Goal: Information Seeking & Learning: Learn about a topic

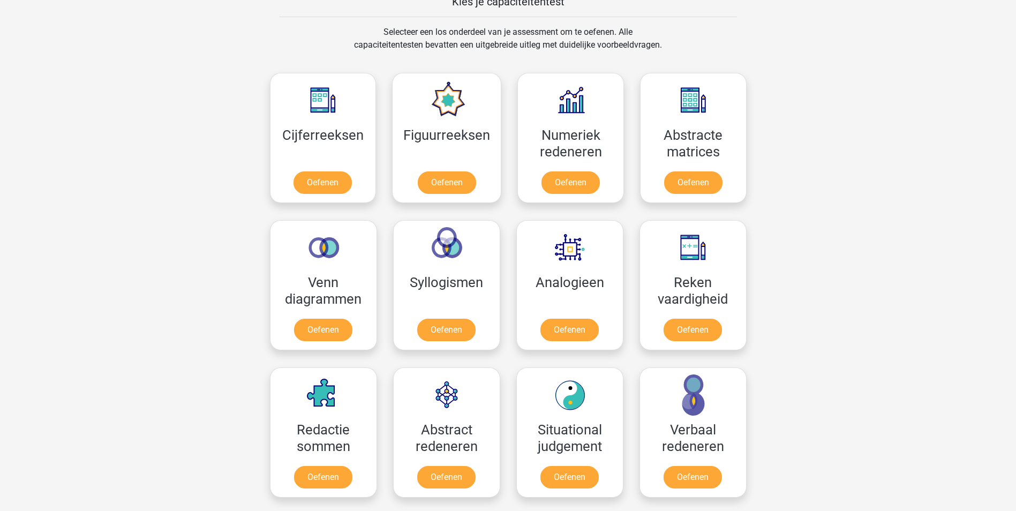
scroll to position [416, 0]
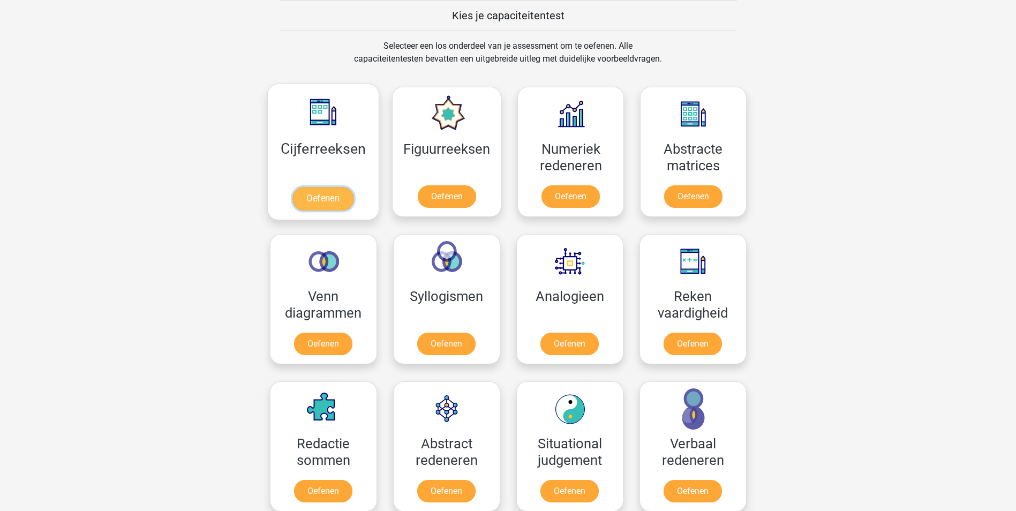
click at [321, 196] on link "Oefenen" at bounding box center [323, 199] width 61 height 24
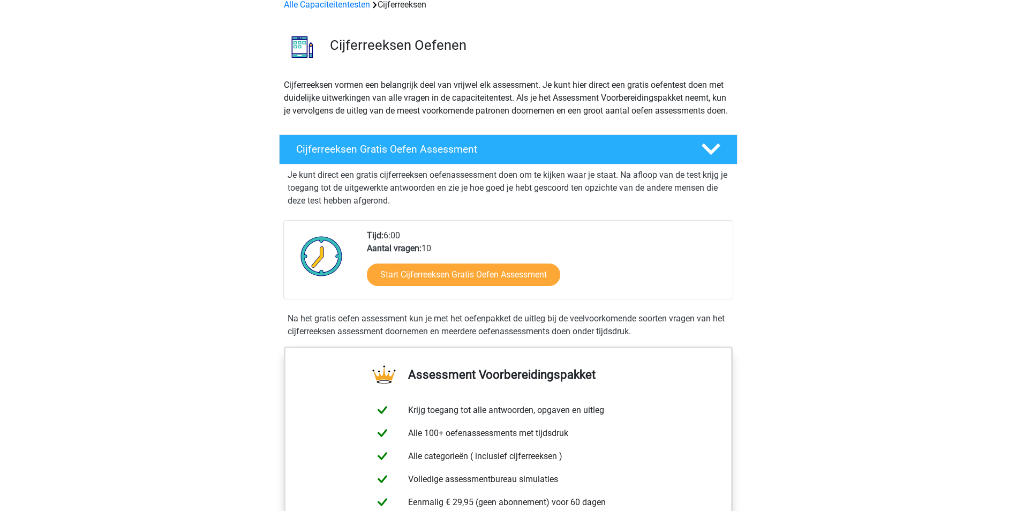
scroll to position [214, 0]
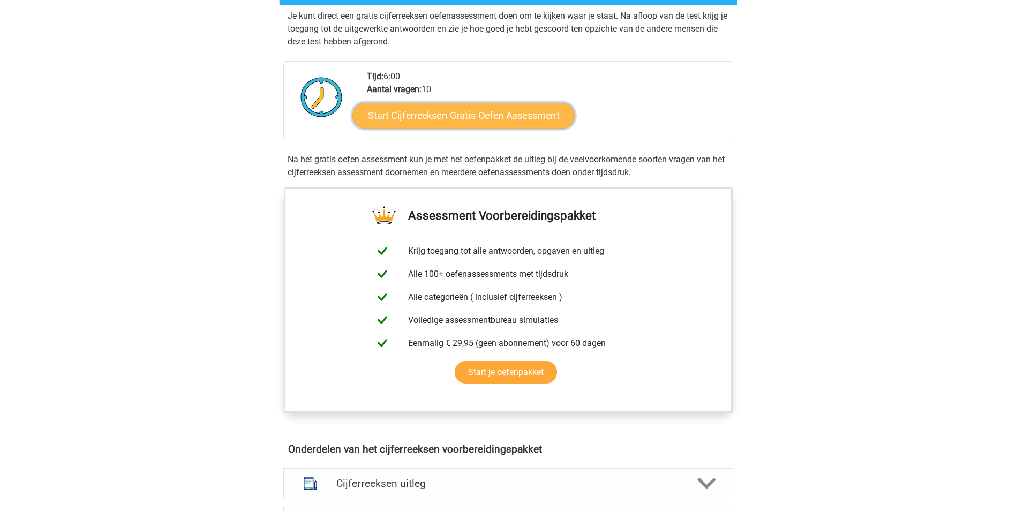
click at [464, 128] on link "Start Cijferreeksen Gratis Oefen Assessment" at bounding box center [464, 115] width 222 height 26
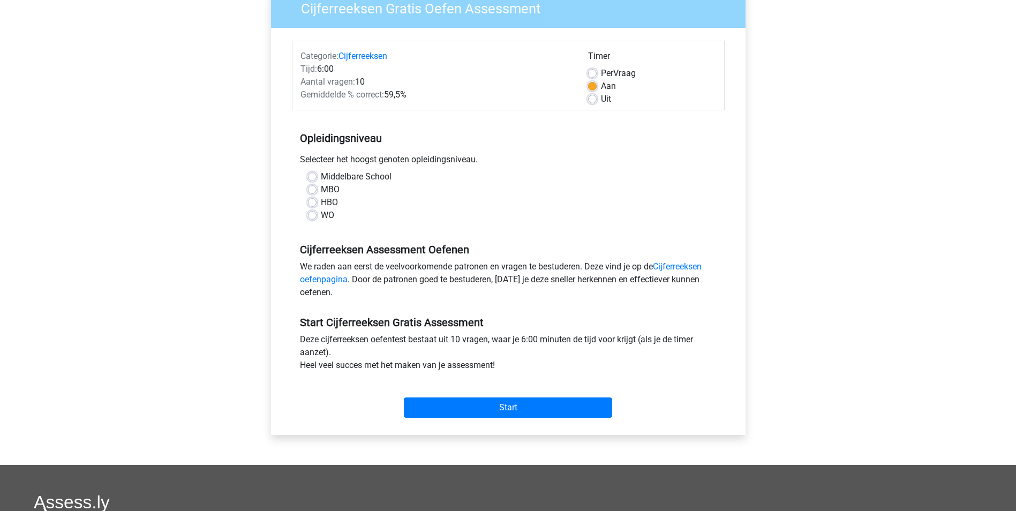
scroll to position [107, 0]
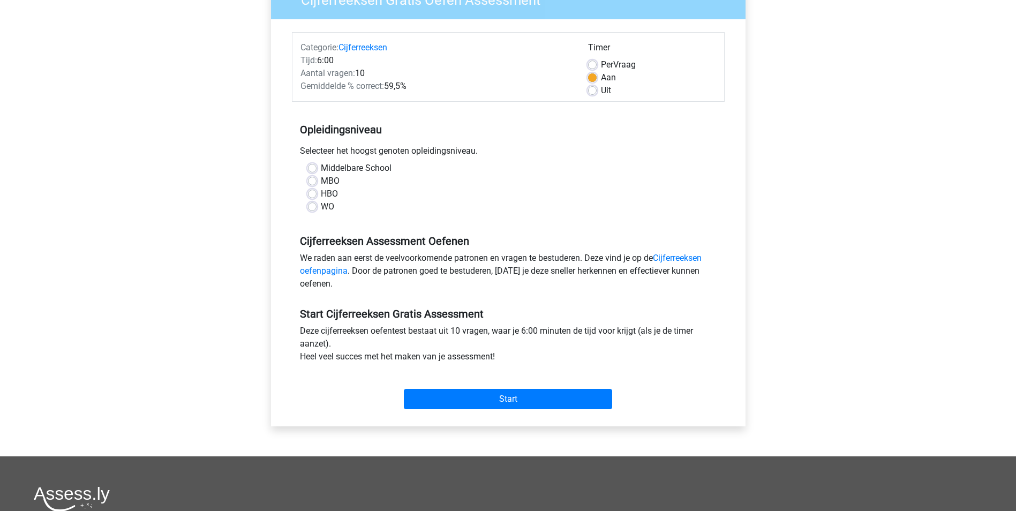
click at [321, 207] on label "WO" at bounding box center [327, 206] width 13 height 13
click at [314, 207] on input "WO" at bounding box center [312, 205] width 9 height 11
radio input "true"
click at [478, 398] on input "Start" at bounding box center [508, 399] width 208 height 20
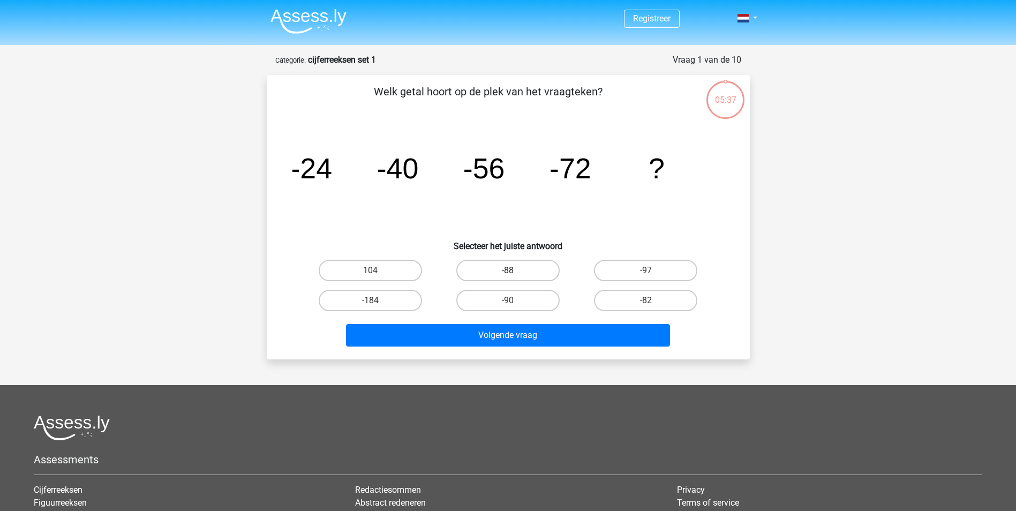
click at [509, 268] on label "-88" at bounding box center [507, 270] width 103 height 21
click at [509, 271] on input "-88" at bounding box center [511, 274] width 7 height 7
radio input "true"
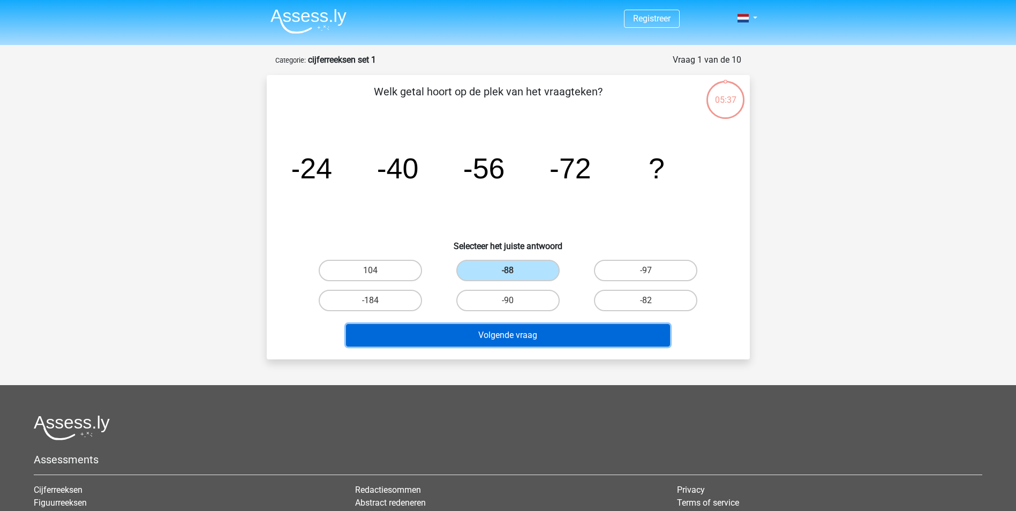
click at [533, 338] on button "Volgende vraag" at bounding box center [508, 335] width 324 height 23
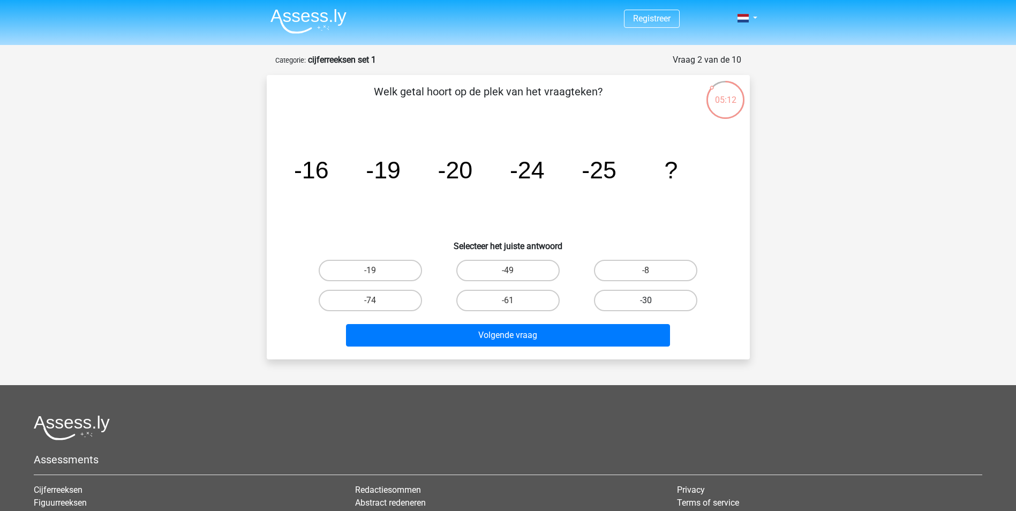
click at [641, 297] on label "-30" at bounding box center [645, 300] width 103 height 21
click at [646, 301] on input "-30" at bounding box center [649, 304] width 7 height 7
radio input "true"
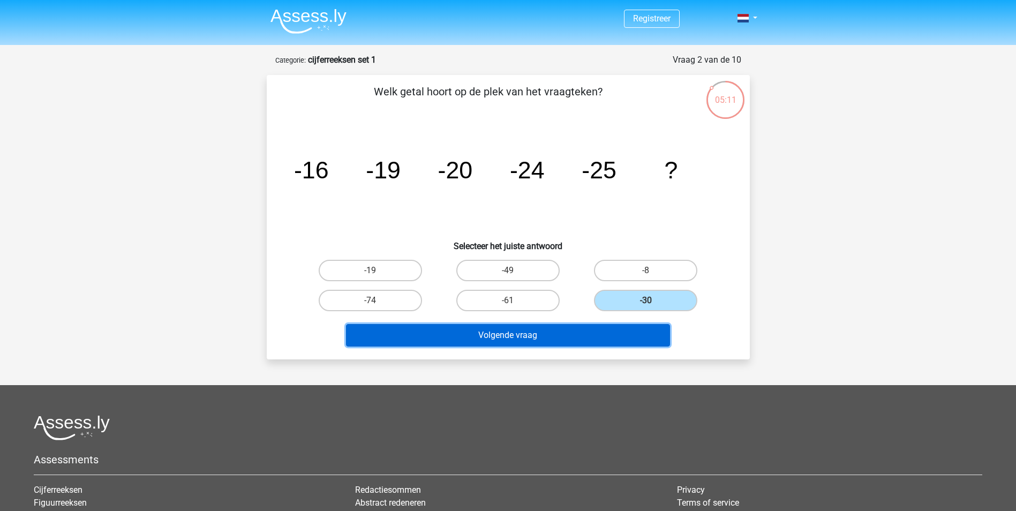
click at [581, 333] on button "Volgende vraag" at bounding box center [508, 335] width 324 height 23
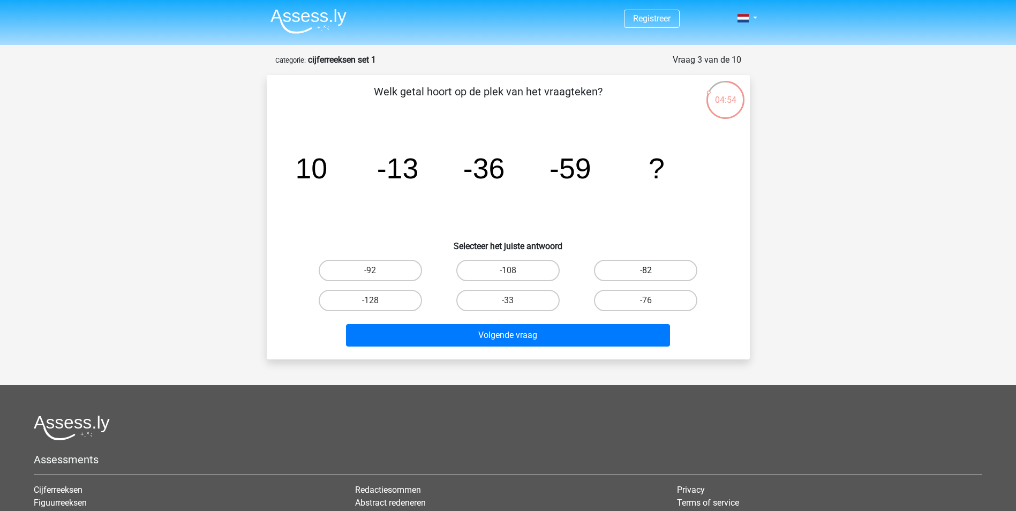
click at [636, 273] on label "-82" at bounding box center [645, 270] width 103 height 21
click at [646, 273] on input "-82" at bounding box center [649, 274] width 7 height 7
radio input "true"
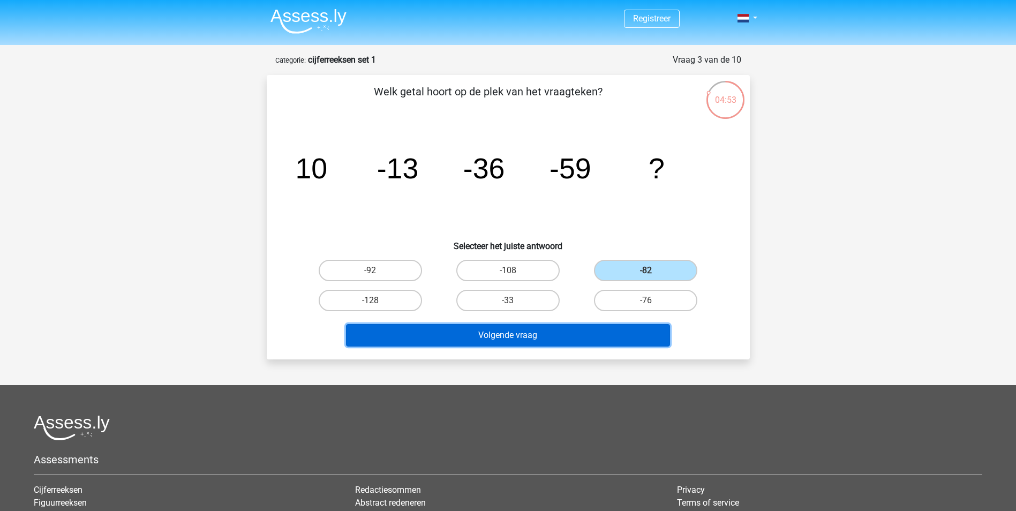
click at [610, 342] on button "Volgende vraag" at bounding box center [508, 335] width 324 height 23
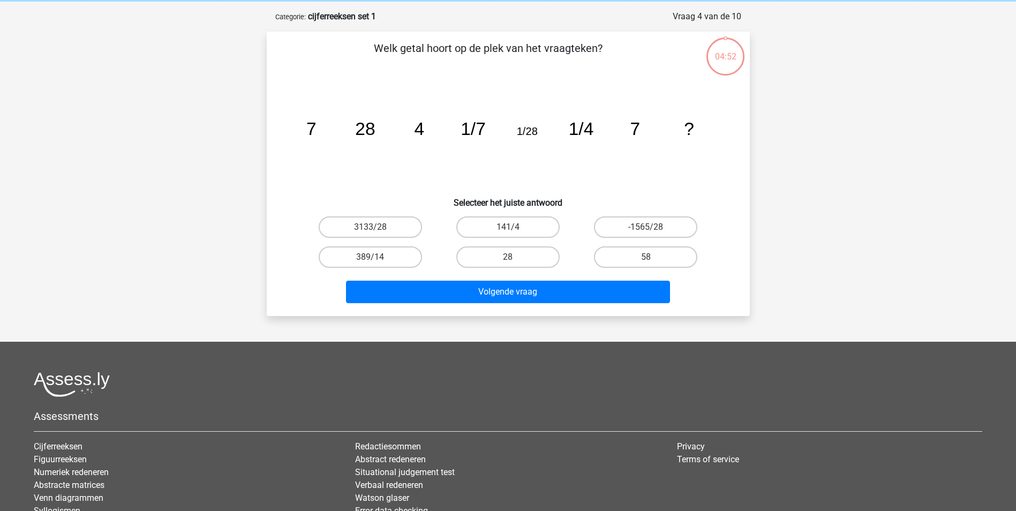
scroll to position [54, 0]
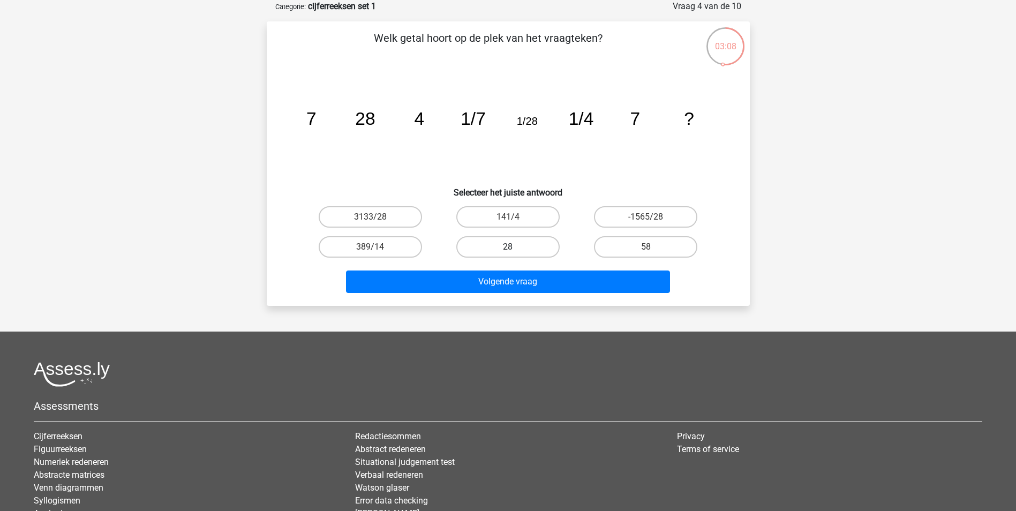
click at [483, 241] on label "28" at bounding box center [507, 246] width 103 height 21
click at [508, 247] on input "28" at bounding box center [511, 250] width 7 height 7
radio input "true"
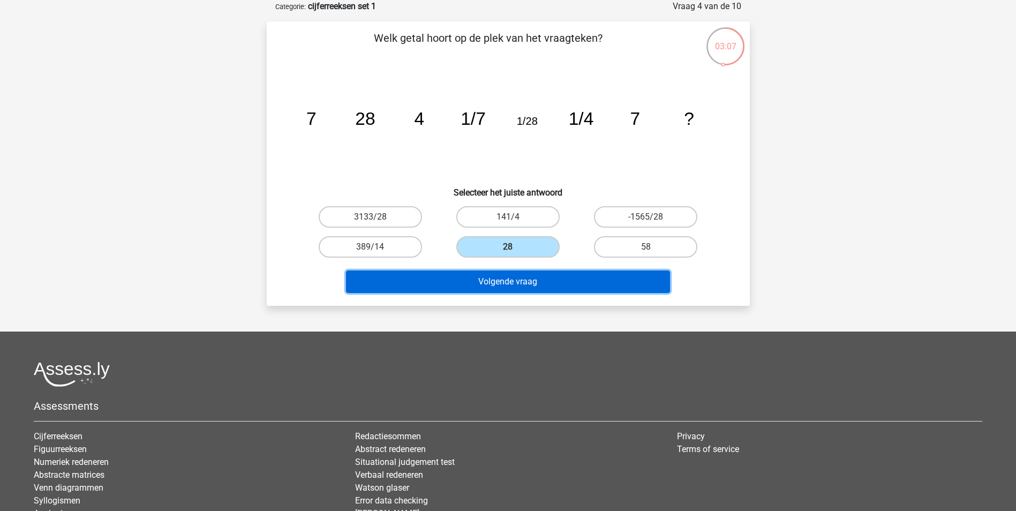
click at [510, 279] on button "Volgende vraag" at bounding box center [508, 282] width 324 height 23
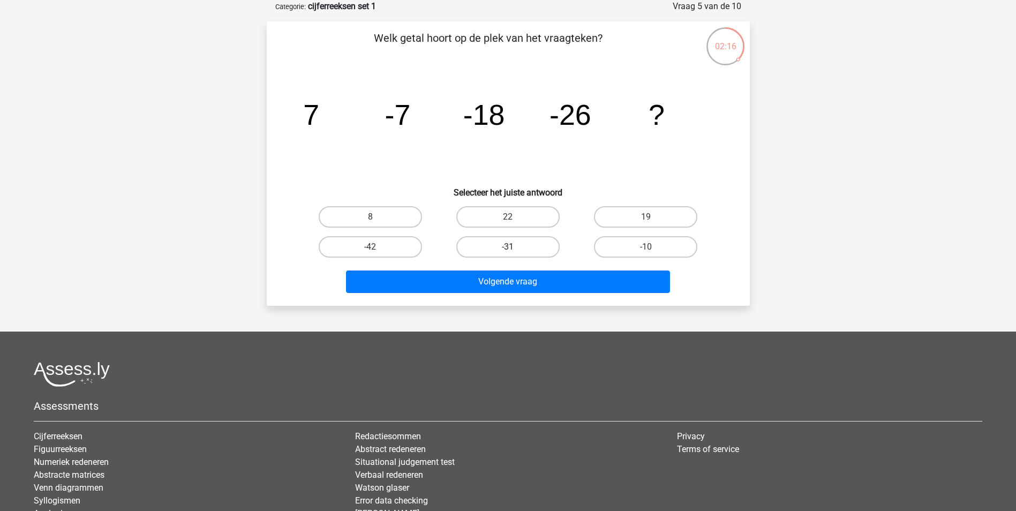
click at [529, 253] on label "-31" at bounding box center [507, 246] width 103 height 21
click at [515, 253] on input "-31" at bounding box center [511, 250] width 7 height 7
radio input "true"
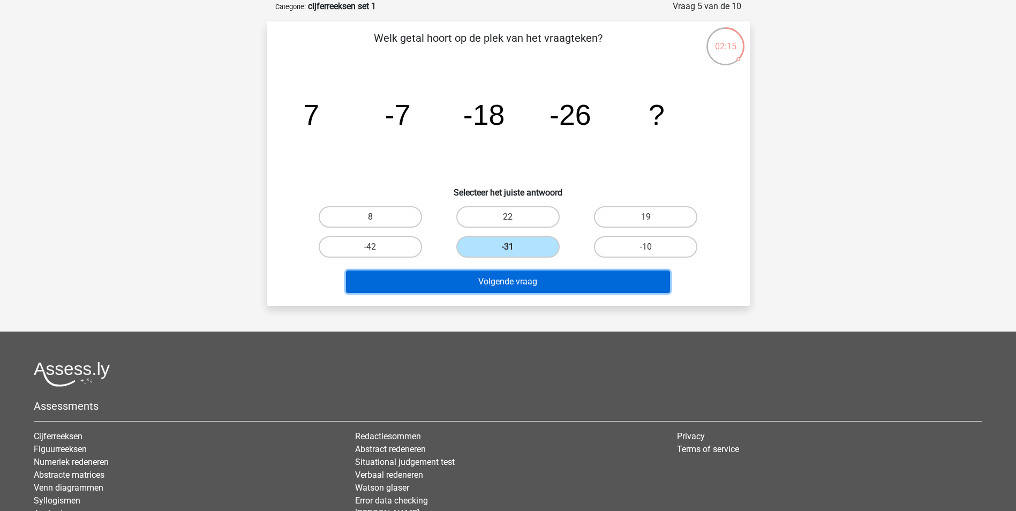
click at [541, 278] on button "Volgende vraag" at bounding box center [508, 282] width 324 height 23
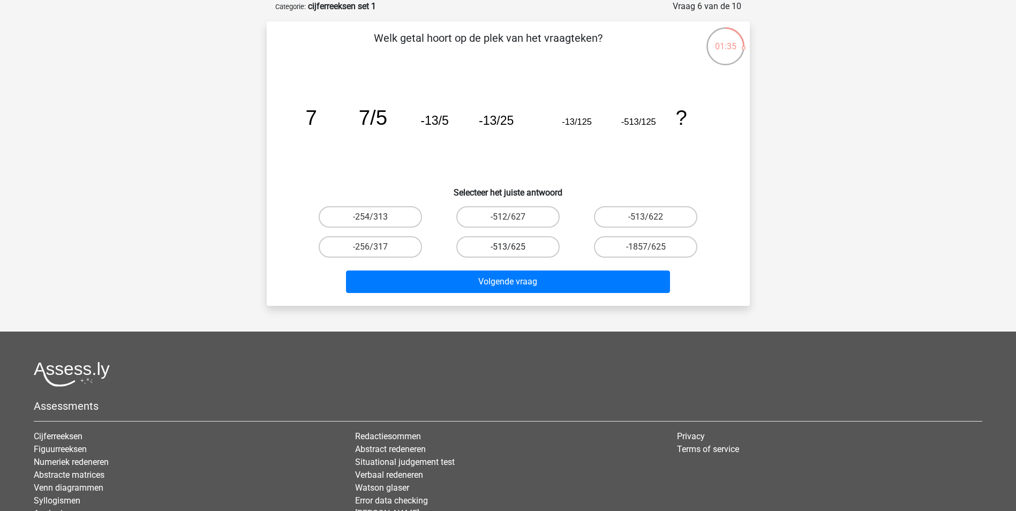
click at [536, 248] on label "-513/625" at bounding box center [507, 246] width 103 height 21
click at [515, 248] on input "-513/625" at bounding box center [511, 250] width 7 height 7
radio input "true"
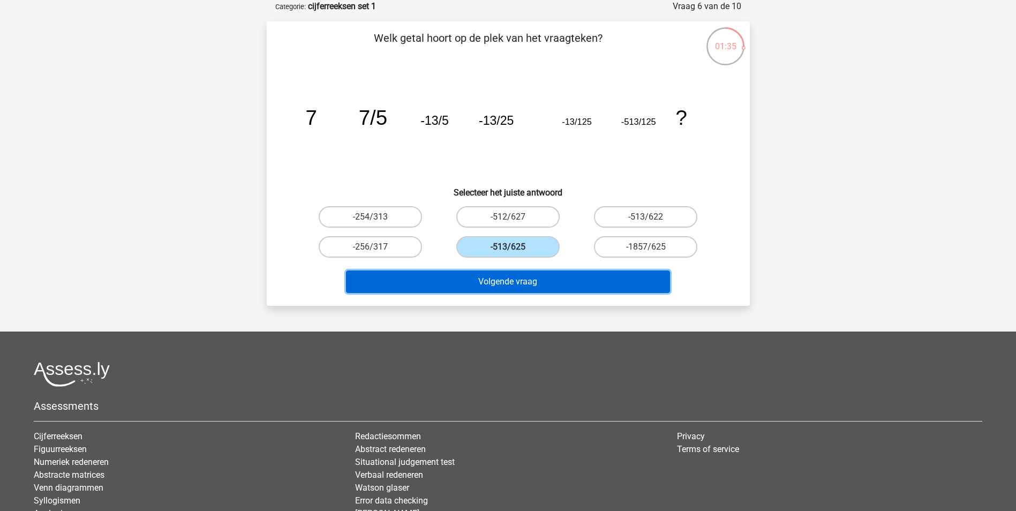
click at [530, 275] on button "Volgende vraag" at bounding box center [508, 282] width 324 height 23
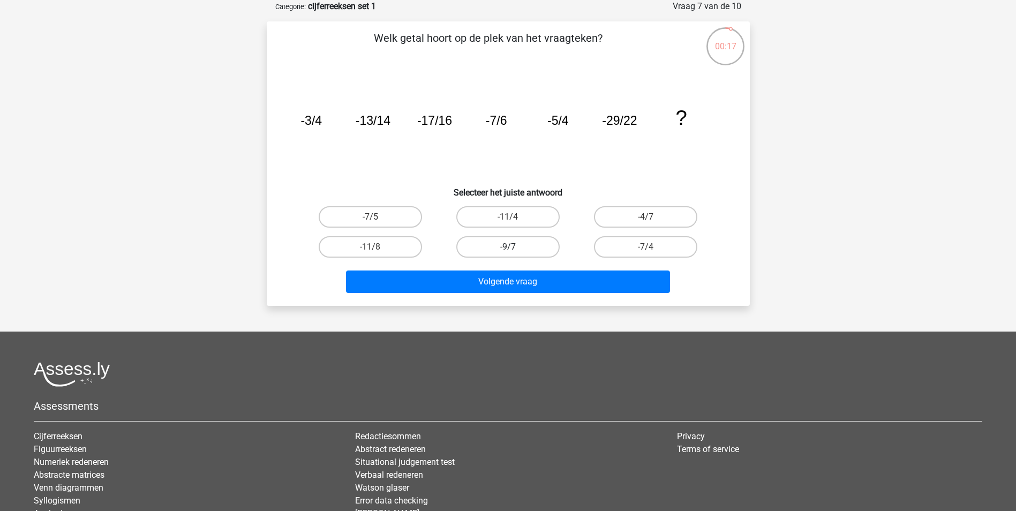
click at [514, 246] on label "-9/7" at bounding box center [507, 246] width 103 height 21
click at [514, 247] on input "-9/7" at bounding box center [511, 250] width 7 height 7
radio input "true"
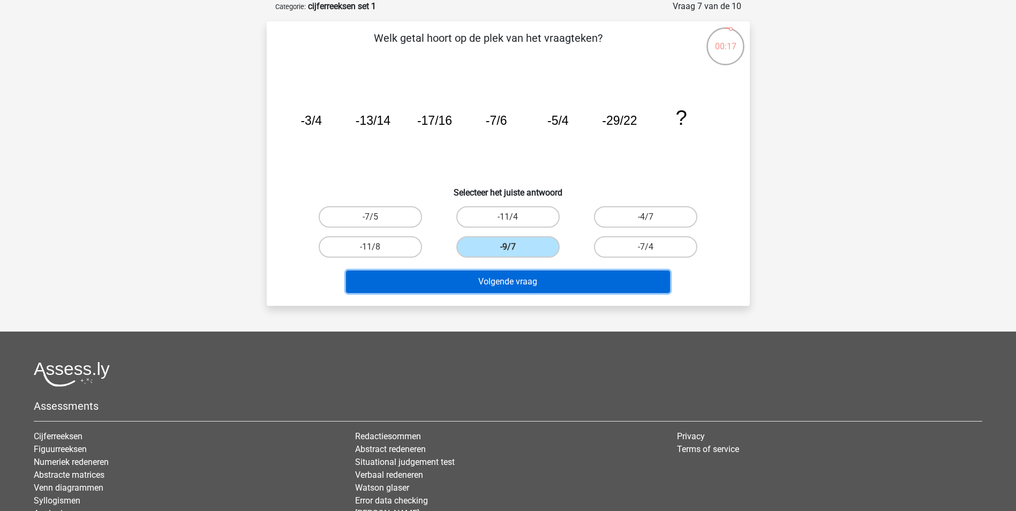
click at [559, 289] on button "Volgende vraag" at bounding box center [508, 282] width 324 height 23
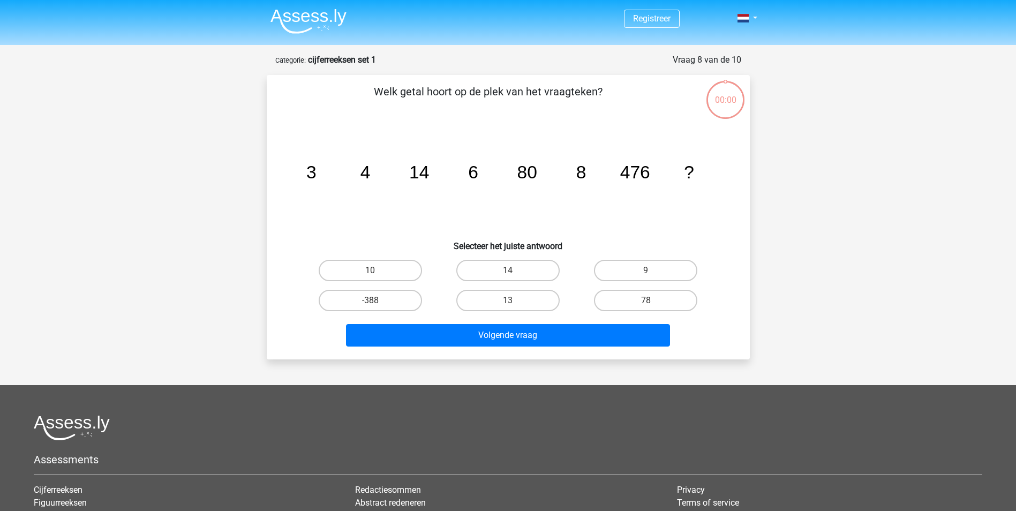
scroll to position [54, 0]
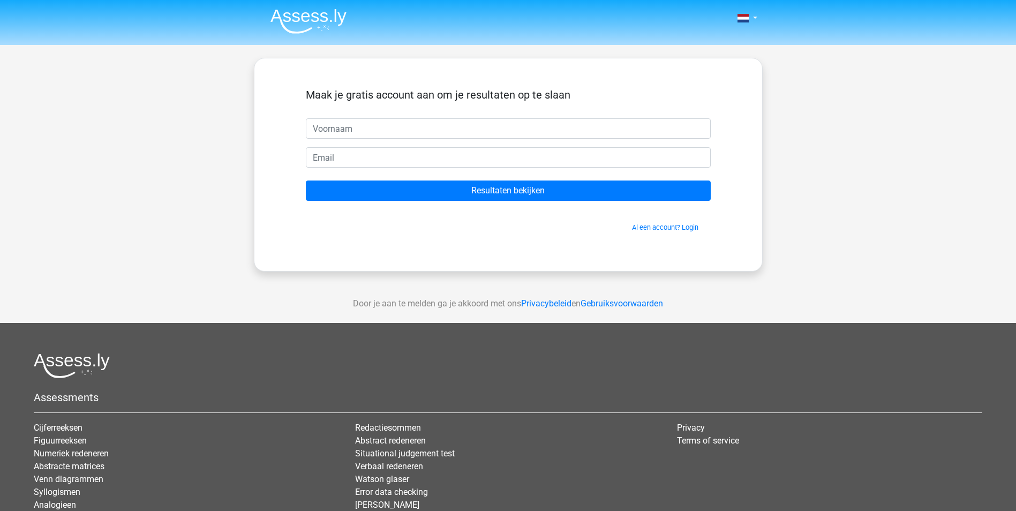
click at [906, 189] on div "Nederlands English" at bounding box center [508, 303] width 1016 height 606
